Goal: Information Seeking & Learning: Learn about a topic

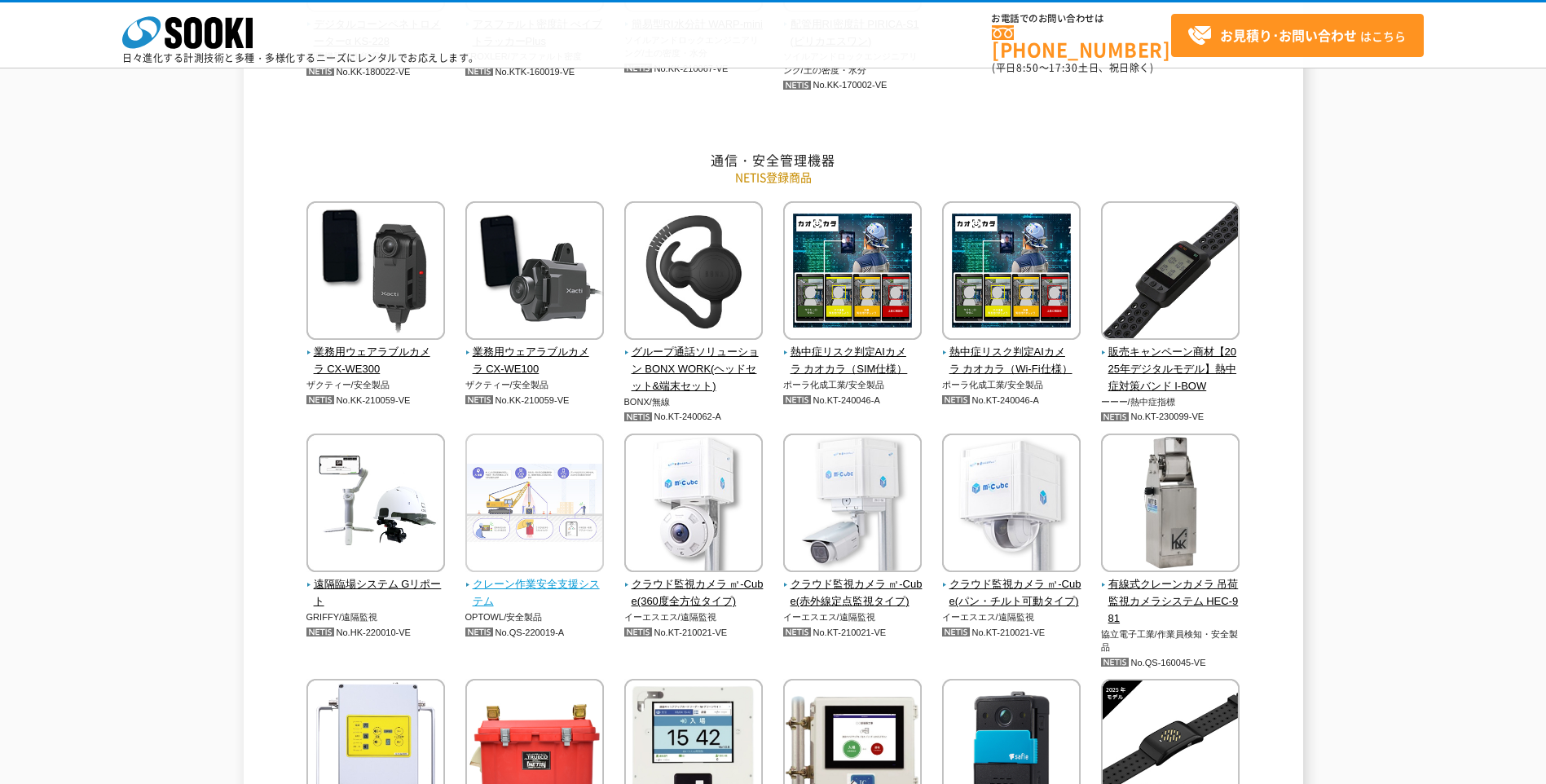
scroll to position [2689, 0]
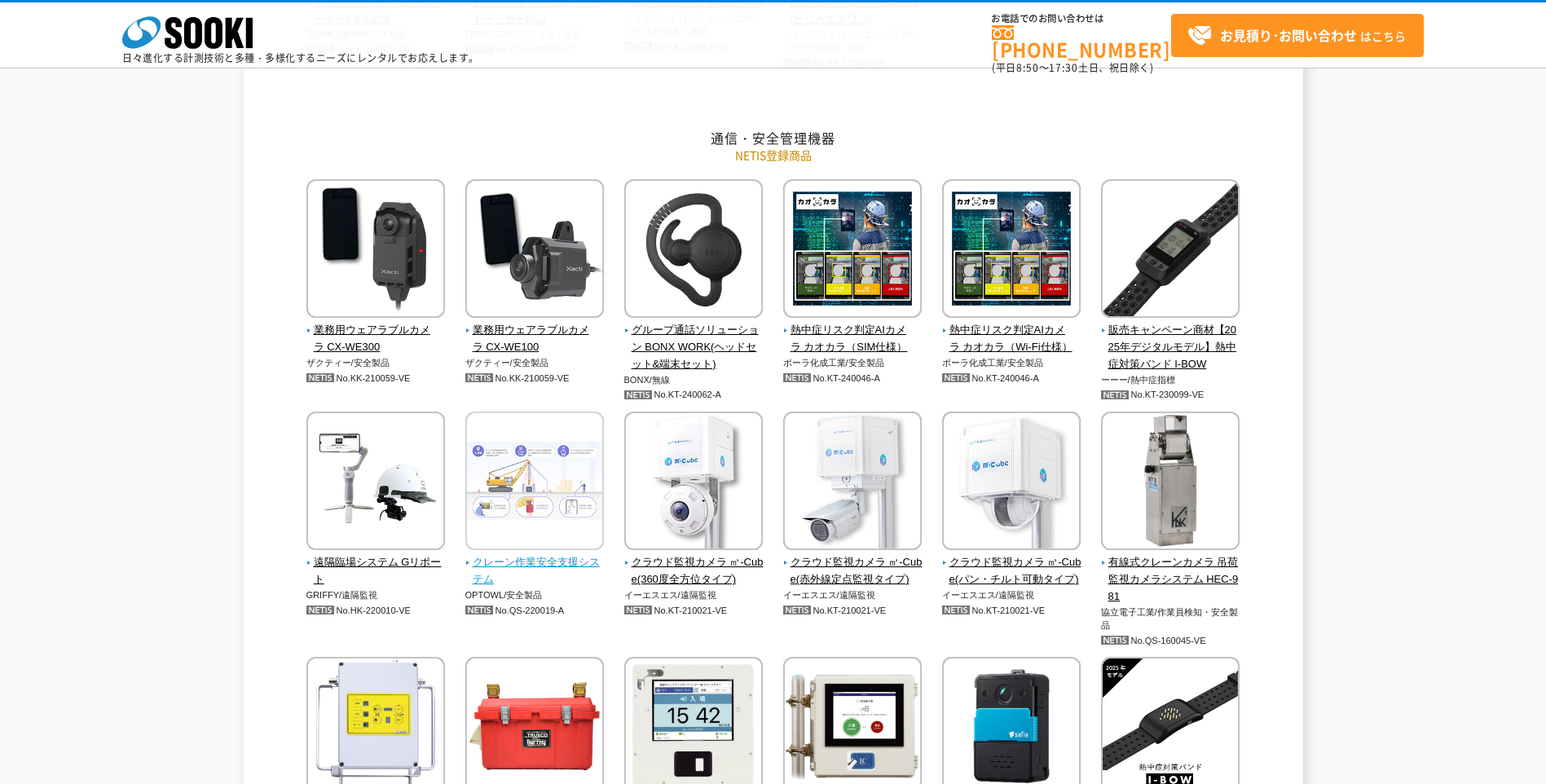
click at [521, 562] on span "クレーン作業安全支援システム" at bounding box center [535, 571] width 139 height 34
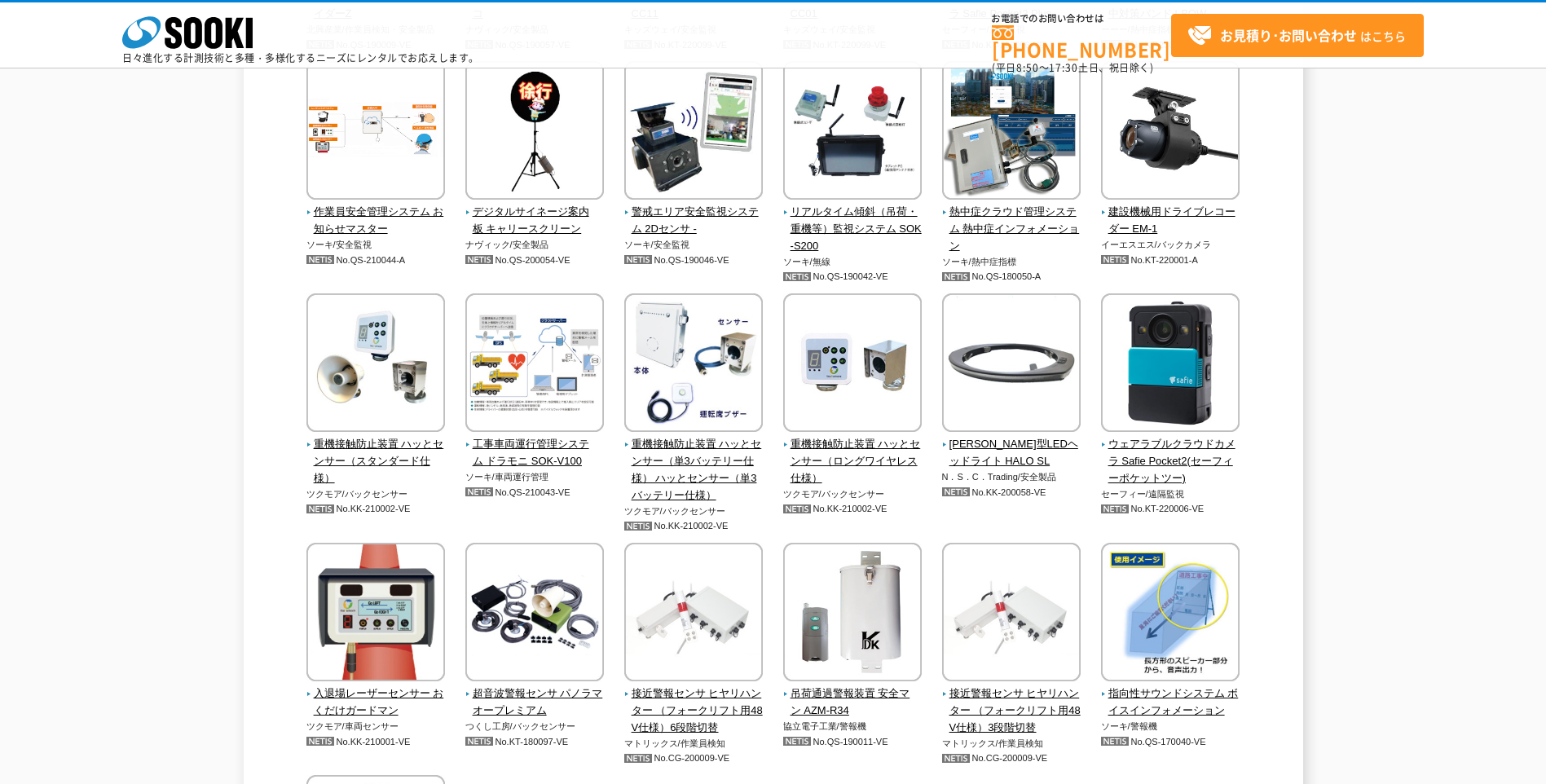
scroll to position [3504, 0]
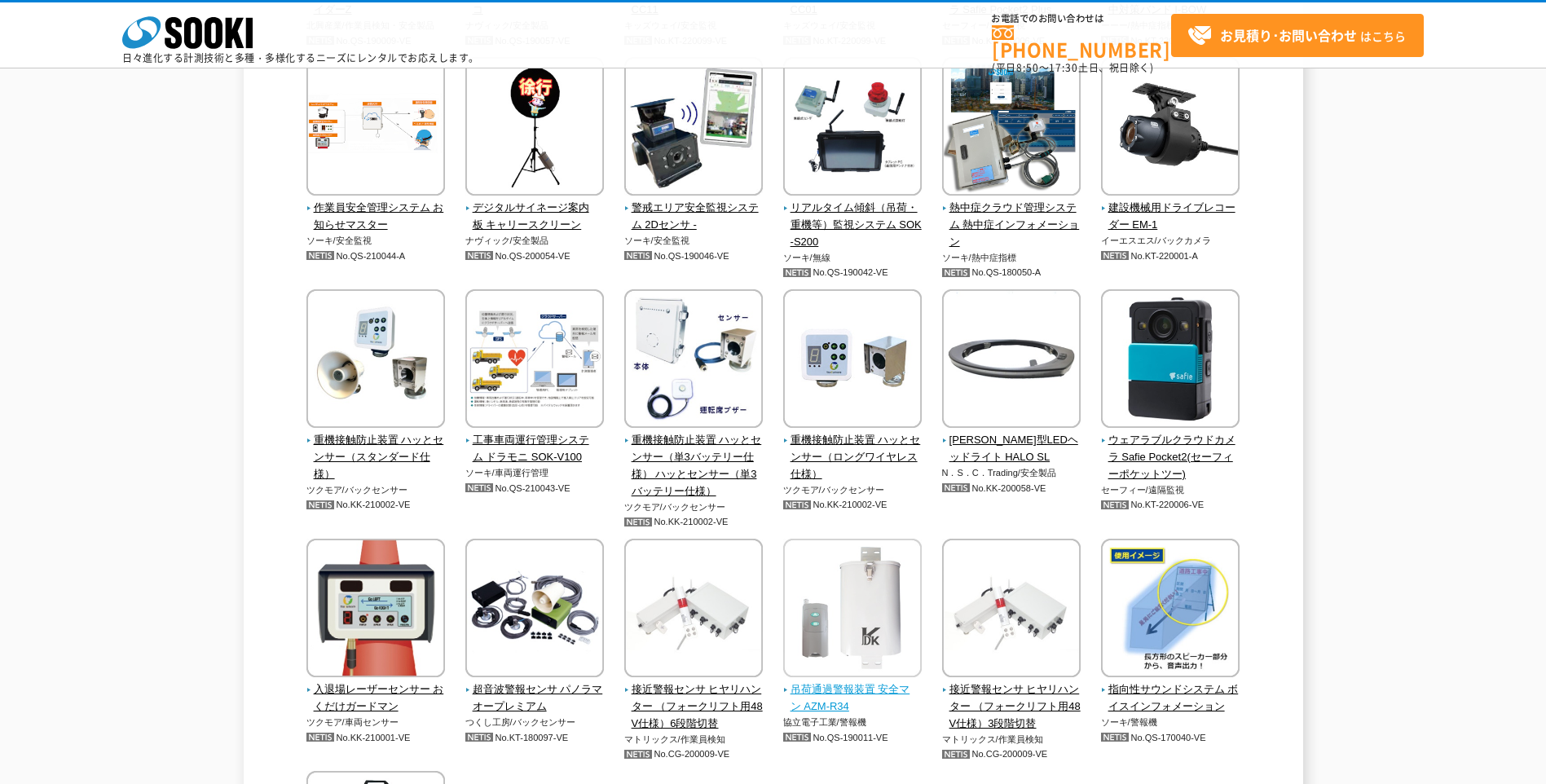
click at [826, 690] on span "吊荷通過警報装置 安全マン AZM-R34" at bounding box center [852, 698] width 139 height 34
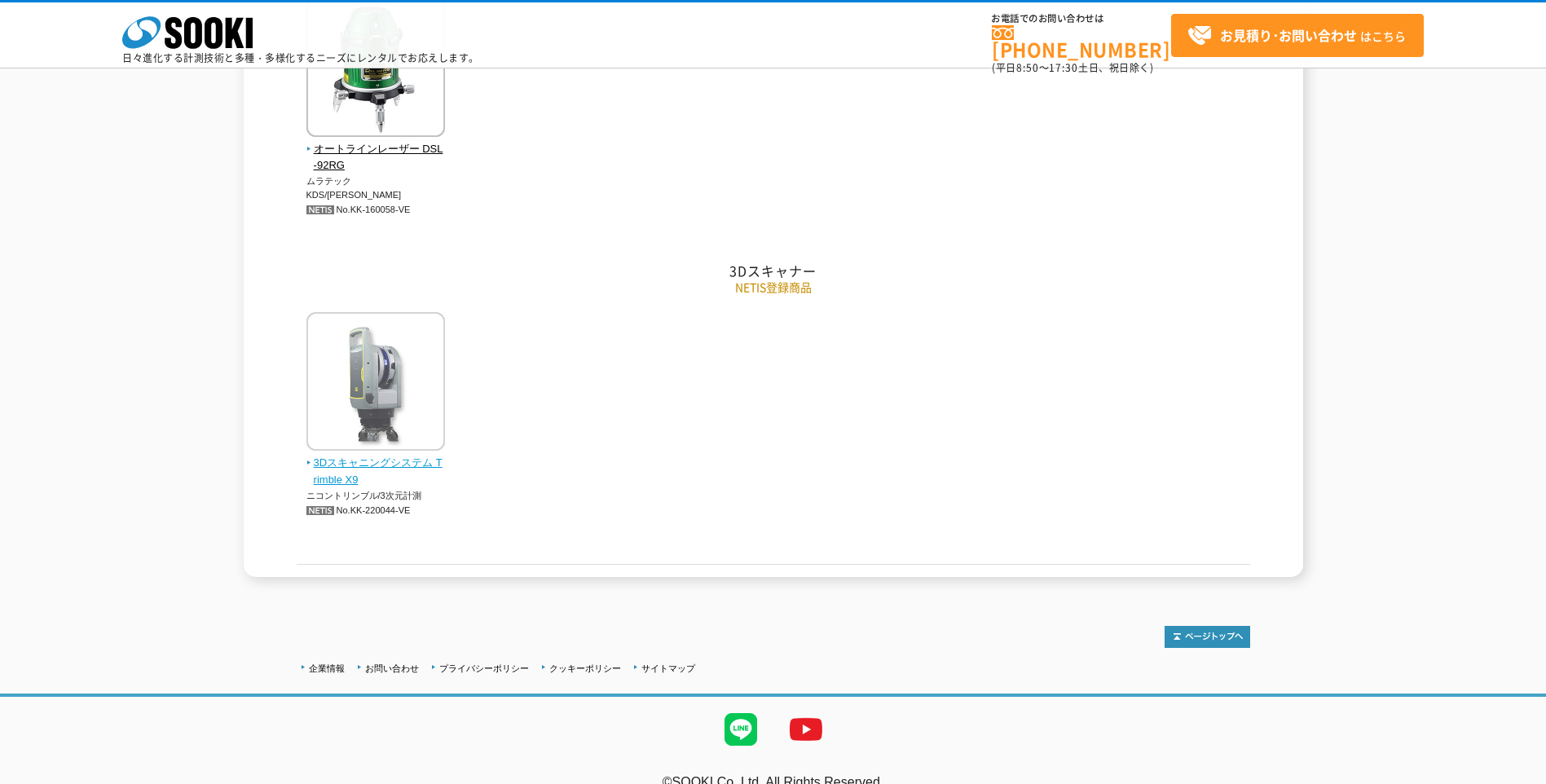
scroll to position [4962, 0]
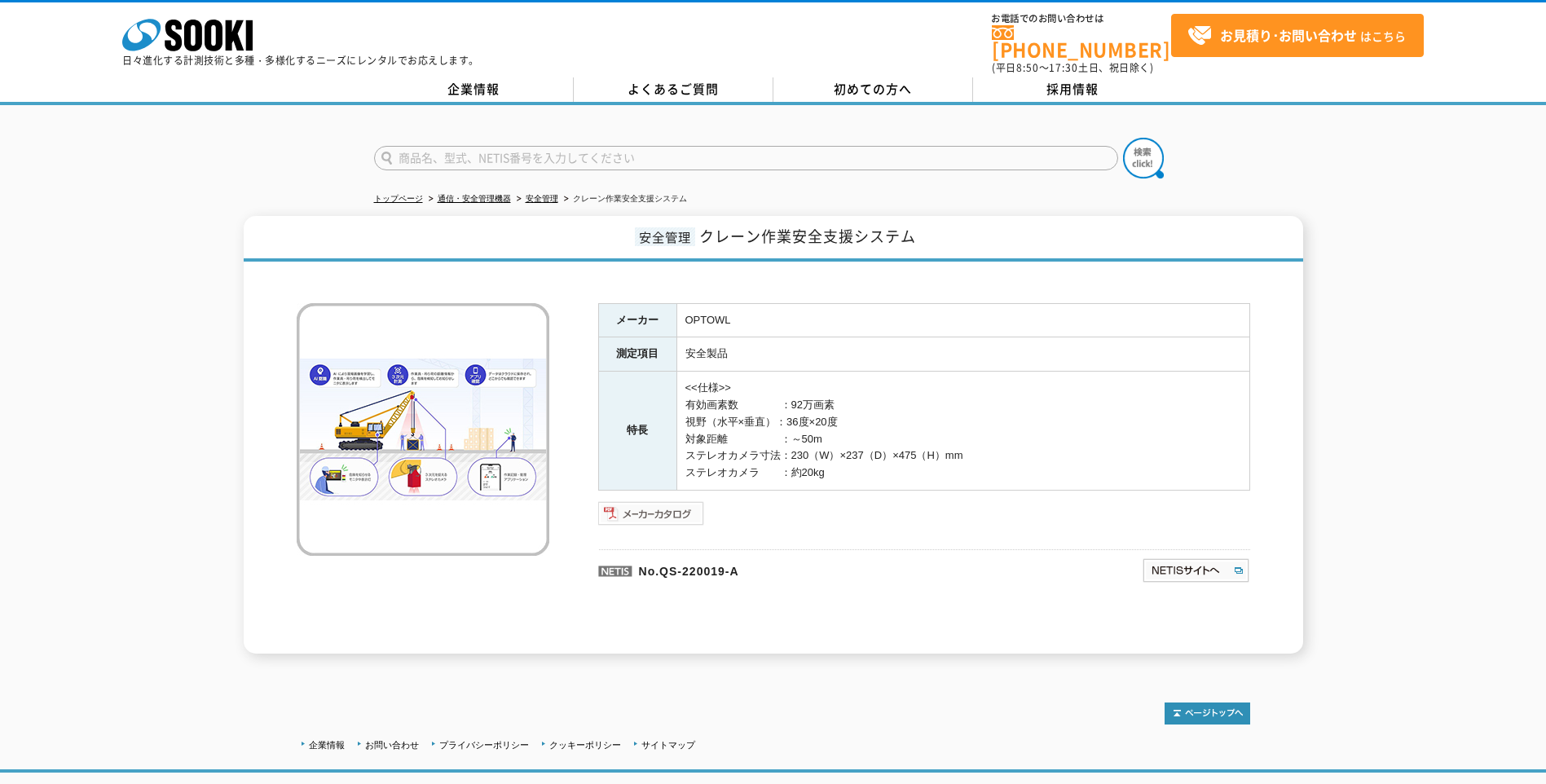
click at [636, 504] on img at bounding box center [651, 513] width 107 height 26
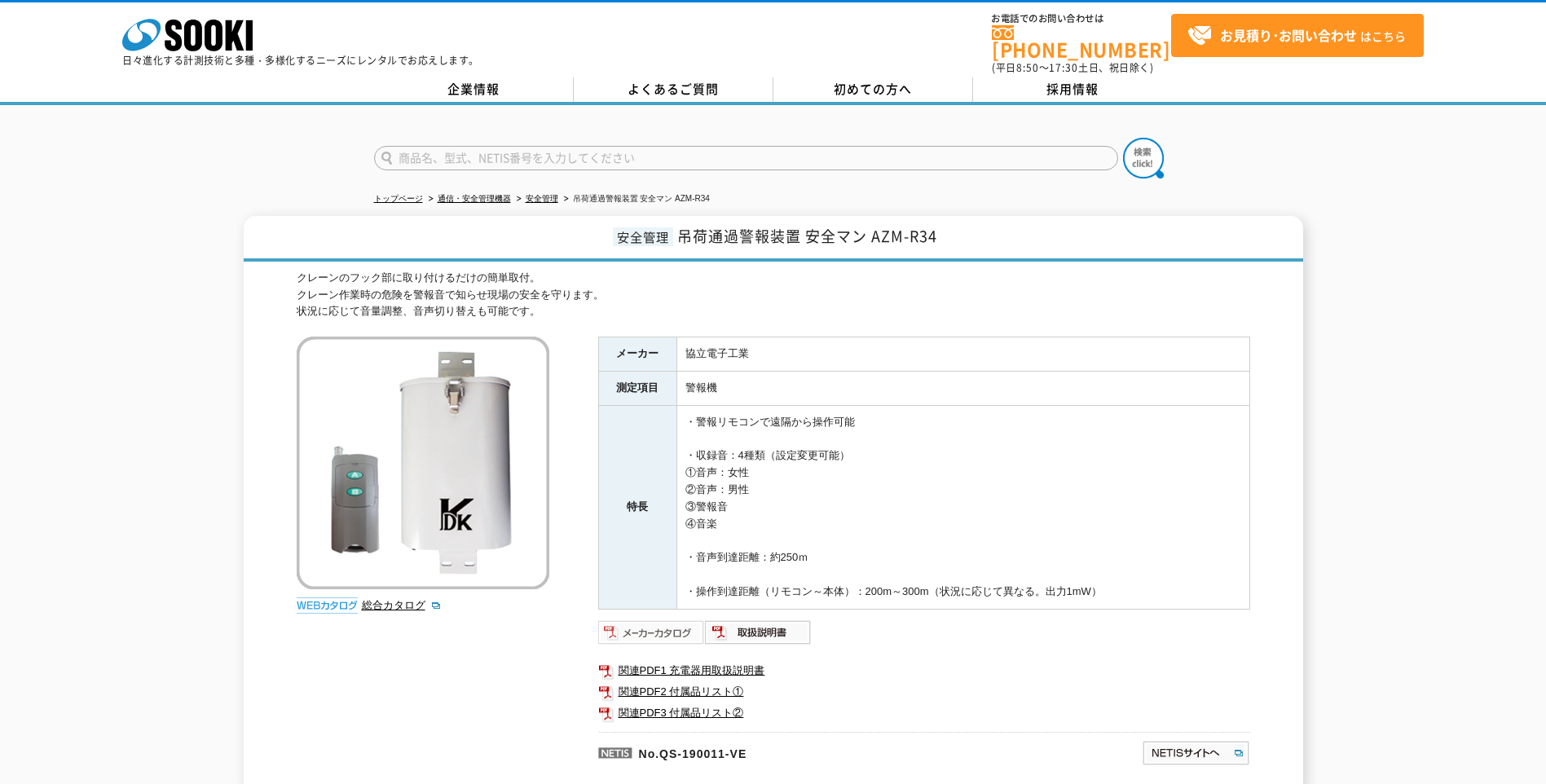
click at [659, 621] on img at bounding box center [651, 632] width 107 height 26
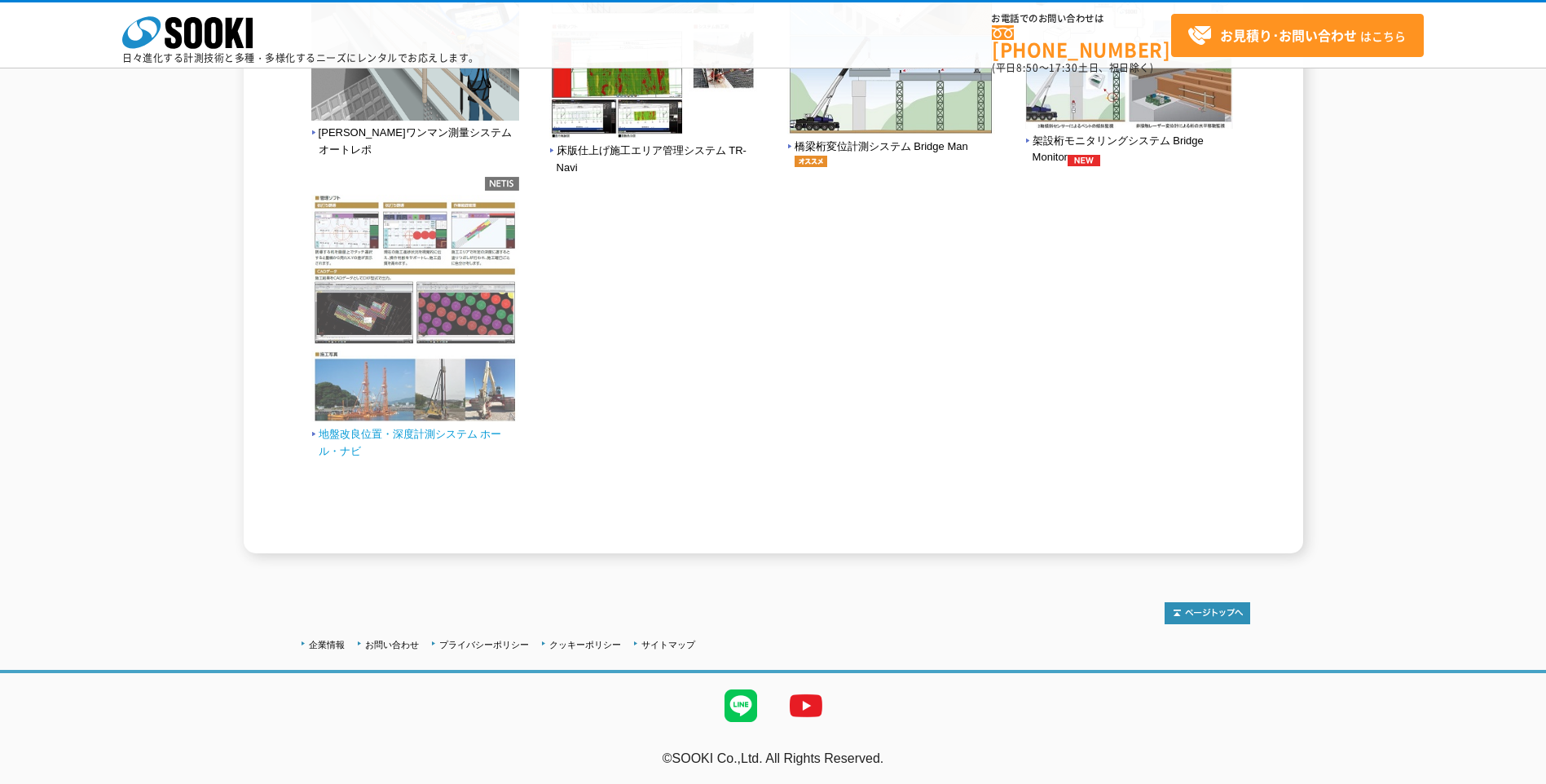
scroll to position [918, 0]
